Goal: Task Accomplishment & Management: Complete application form

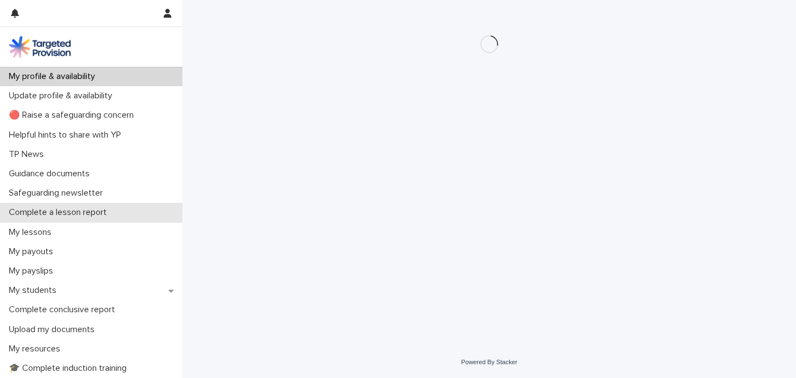
click at [75, 216] on p "Complete a lesson report" at bounding box center [59, 212] width 111 height 11
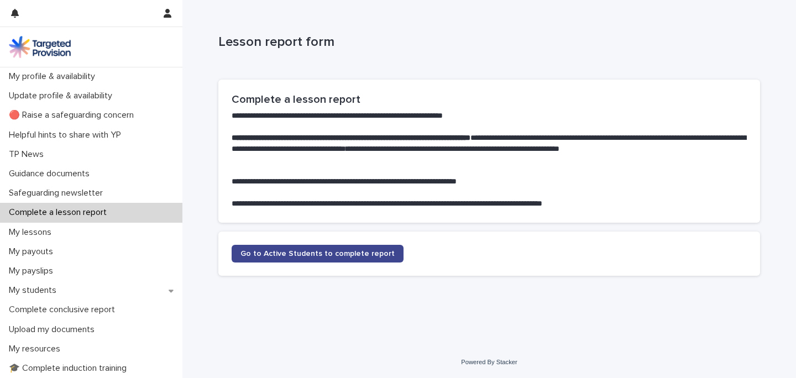
click at [340, 251] on span "Go to Active Students to complete report" at bounding box center [318, 254] width 154 height 8
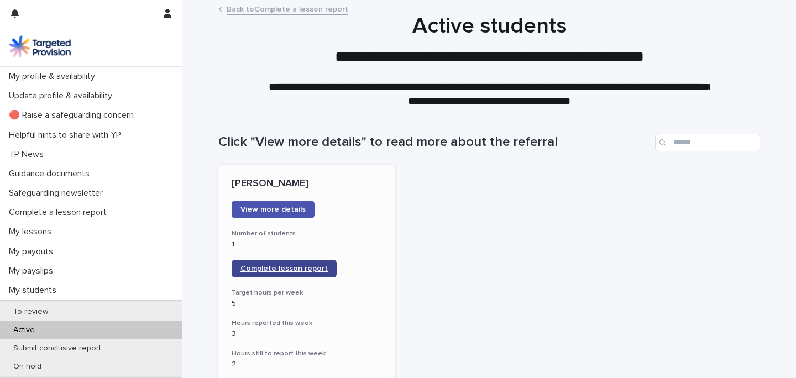
click at [301, 269] on span "Complete lesson report" at bounding box center [284, 269] width 87 height 8
